Goal: Navigation & Orientation: Find specific page/section

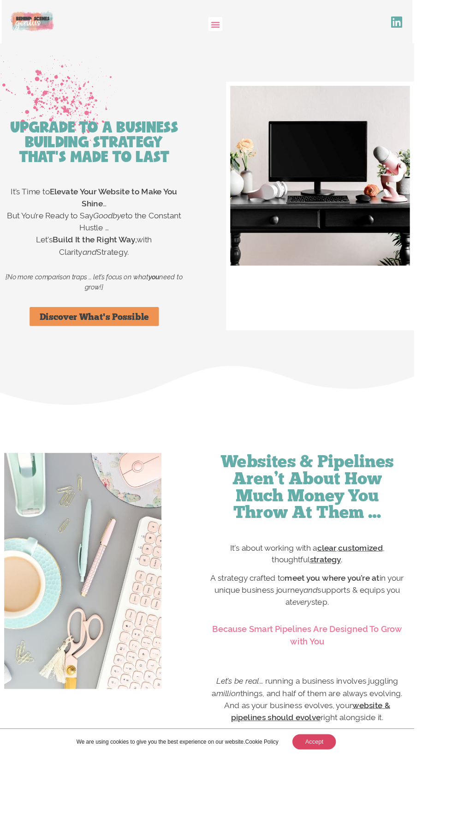
click at [235, 26] on icon "Menu Toggle" at bounding box center [235, 26] width 10 height 10
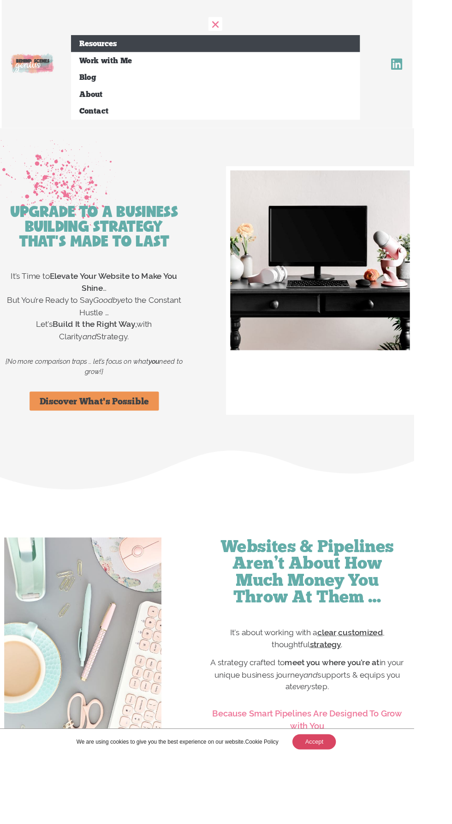
click at [132, 55] on link "Resources" at bounding box center [236, 47] width 316 height 18
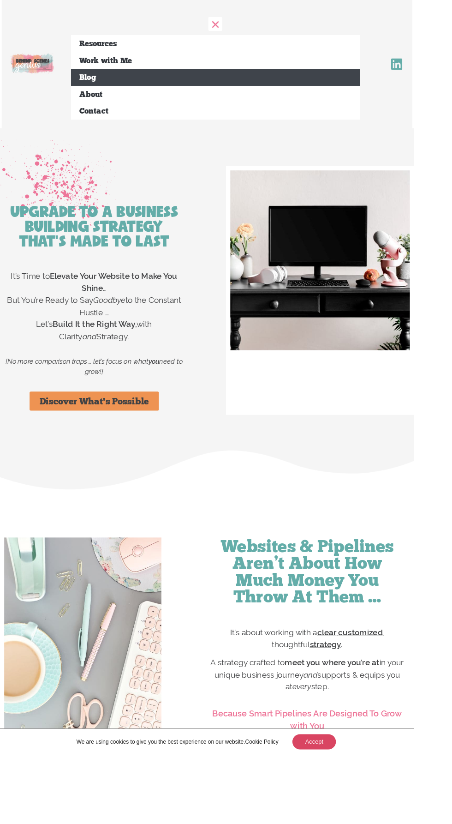
click at [134, 80] on link "Blog" at bounding box center [236, 84] width 316 height 18
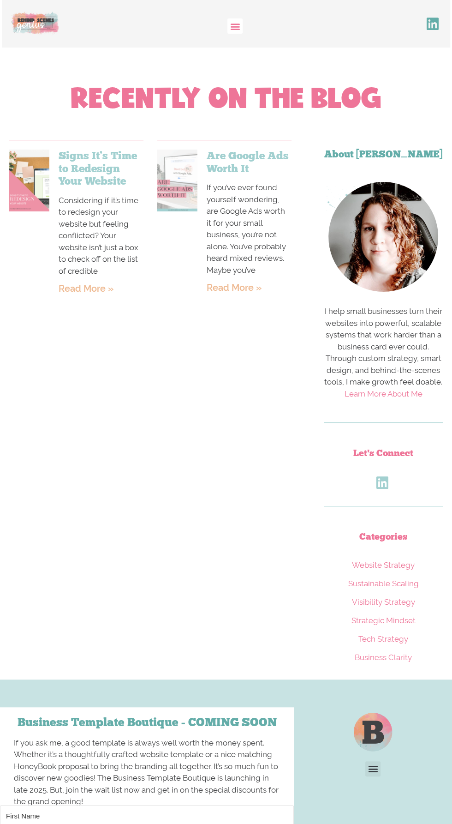
click at [111, 72] on div "Recently On the Blog" at bounding box center [226, 89] width 443 height 74
click at [257, 32] on div "Resources Work with Me Blog About Contact Resources Work with Me Blog About Con…" at bounding box center [236, 28] width 316 height 20
click at [232, 20] on div "Menu Toggle" at bounding box center [235, 25] width 15 height 15
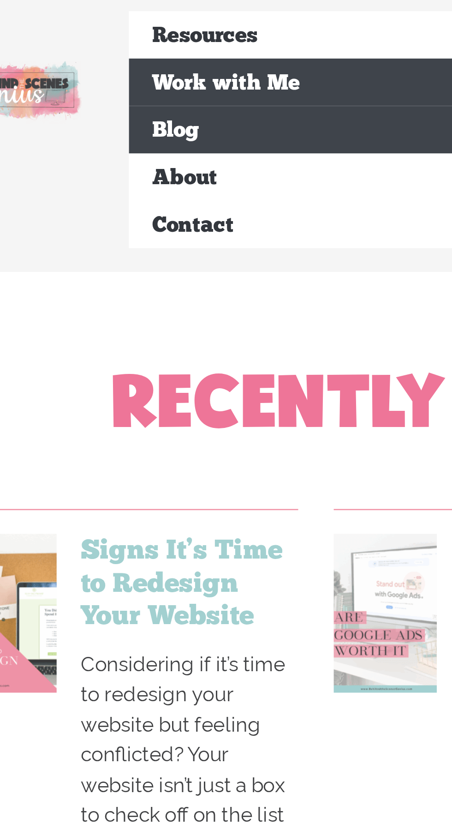
click at [102, 66] on link "Work with Me" at bounding box center [236, 66] width 316 height 18
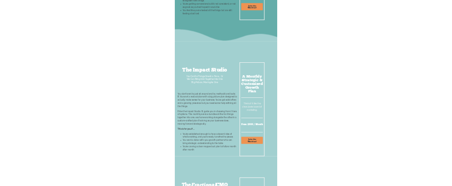
scroll to position [6265, 0]
